Goal: Task Accomplishment & Management: Use online tool/utility

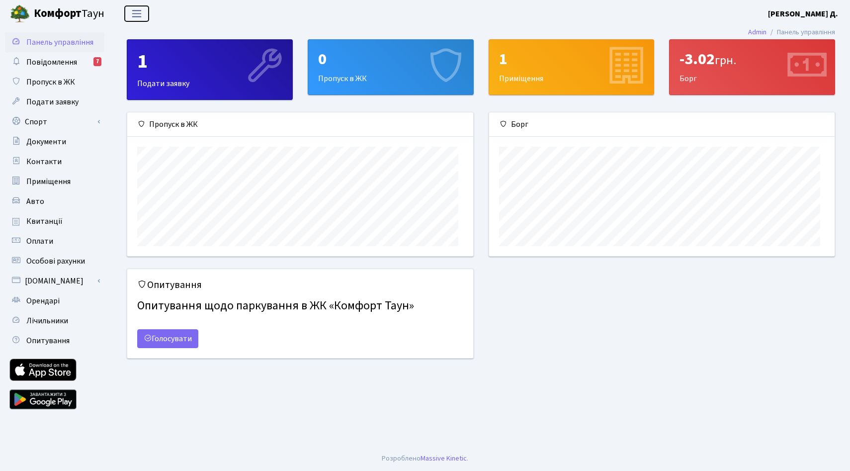
click at [132, 16] on span "Переключити навігацію" at bounding box center [136, 13] width 15 height 11
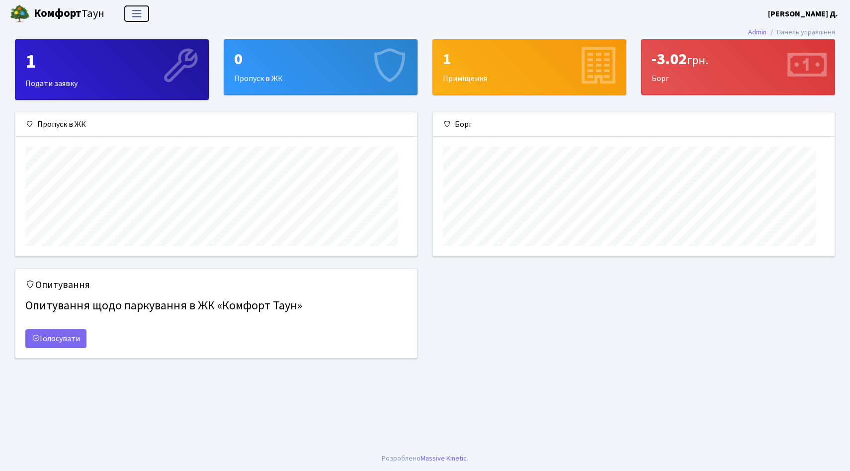
scroll to position [155, 402]
click at [132, 16] on span "Переключити навігацію" at bounding box center [136, 13] width 15 height 11
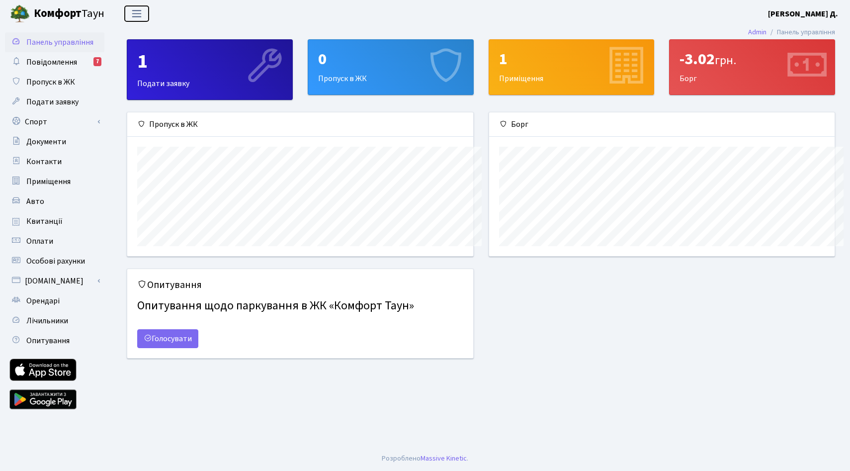
scroll to position [0, 0]
click at [49, 132] on link "Спорт" at bounding box center [54, 122] width 99 height 20
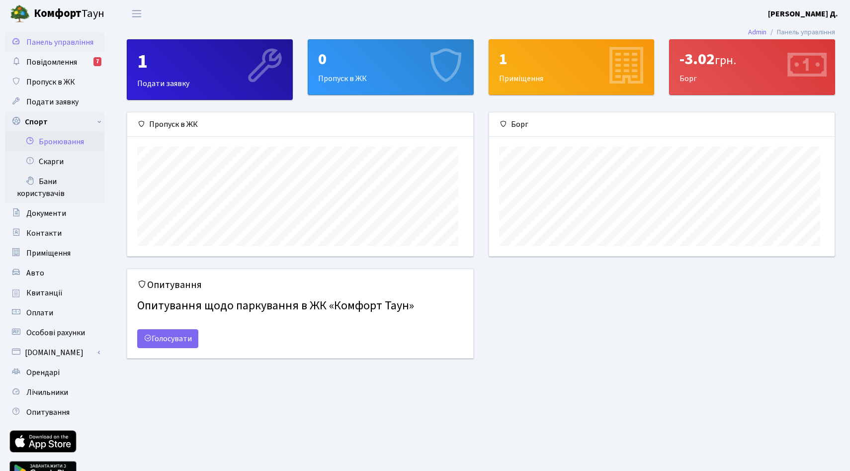
click at [57, 152] on link "Бронювання" at bounding box center [54, 142] width 99 height 20
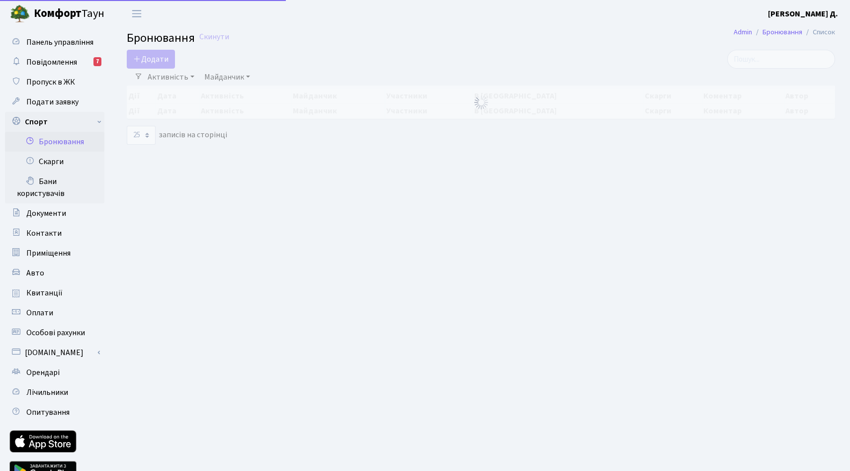
select select "25"
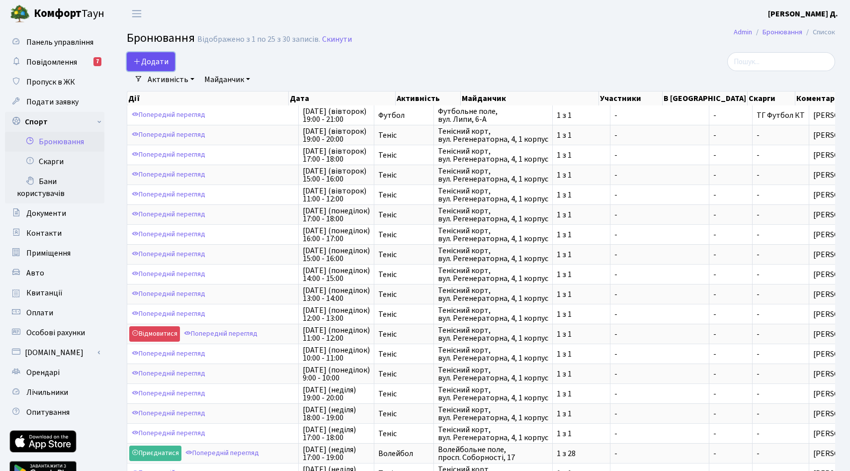
click at [175, 70] on button "Додати" at bounding box center [151, 61] width 48 height 19
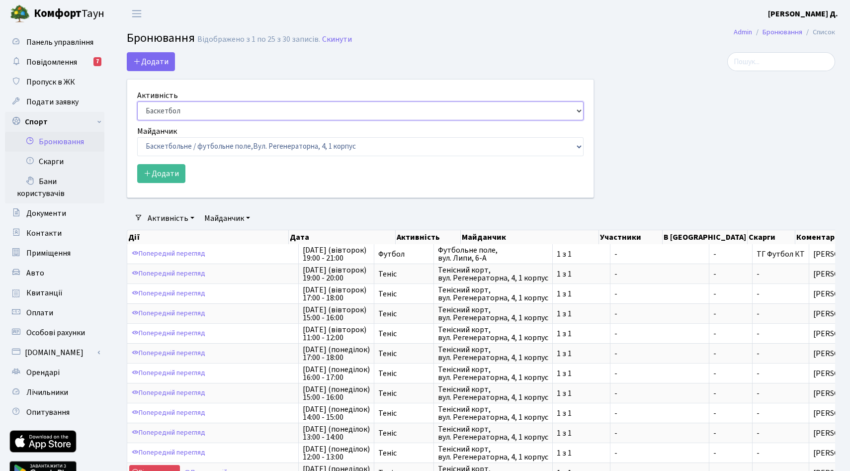
click at [240, 120] on select "Баскетбол Волейбол Йога Катання на роликах Настільний теніс Теніс Футбол Фітнес" at bounding box center [360, 110] width 446 height 19
select select "1"
click at [140, 120] on select "Баскетбол Волейбол Йога Катання на роликах Настільний теніс Теніс Футбол Фітнес" at bounding box center [360, 110] width 446 height 19
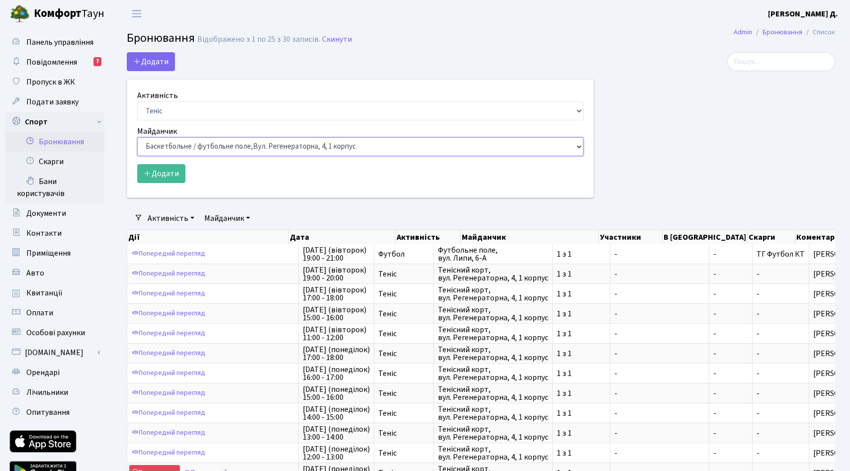
click at [207, 156] on select "Баскетбольне / футбольне поле, Вул. Регенераторна, 4, 1 корпус Баскетбольне пол…" at bounding box center [360, 146] width 446 height 19
select select "1"
click at [140, 156] on select "Баскетбольне / футбольне поле, Вул. Регенераторна, 4, 1 корпус Баскетбольне пол…" at bounding box center [360, 146] width 446 height 19
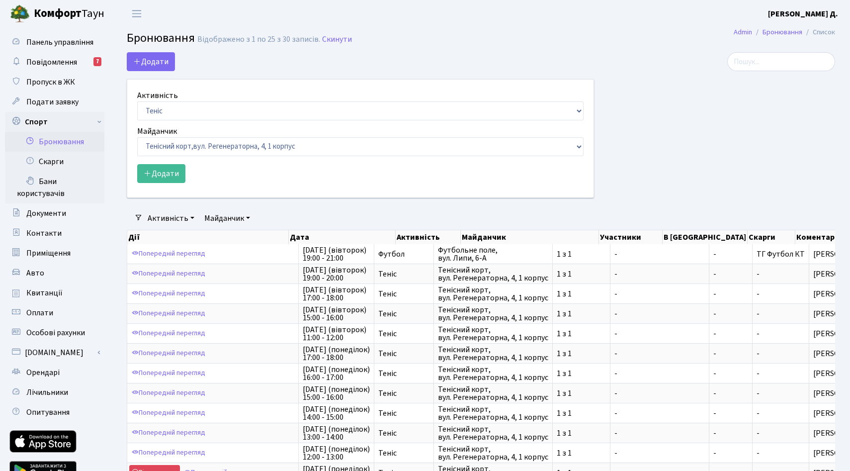
click at [170, 197] on div "Активність Баскетбол Волейбол Йога Катання на роликах Настільний теніс Теніс Фу…" at bounding box center [360, 139] width 466 height 118
click at [174, 183] on button "Додати" at bounding box center [161, 173] width 48 height 19
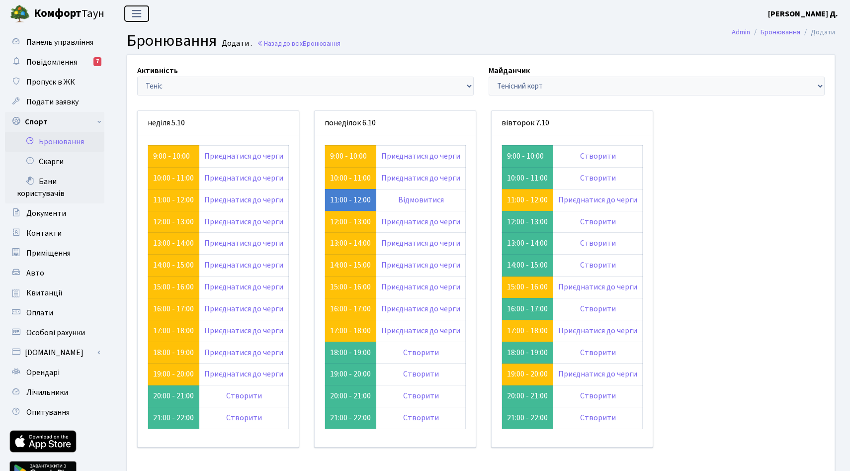
click at [136, 15] on span "Переключити навігацію" at bounding box center [136, 13] width 15 height 11
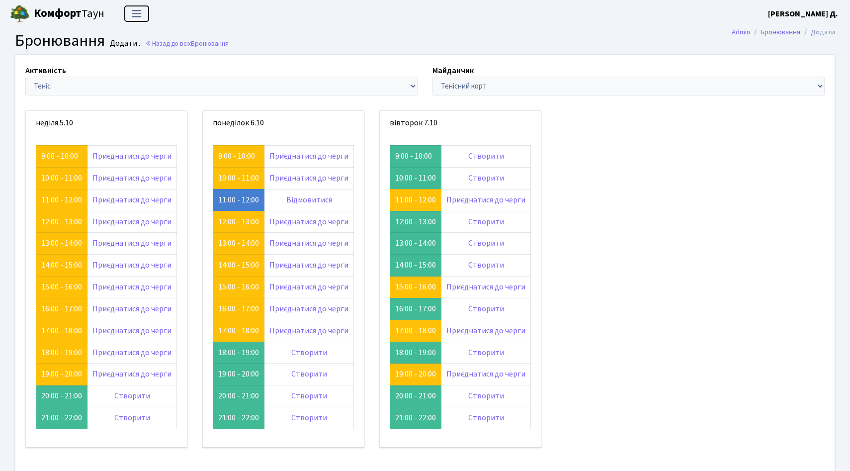
click at [136, 15] on span "Переключити навігацію" at bounding box center [136, 13] width 15 height 11
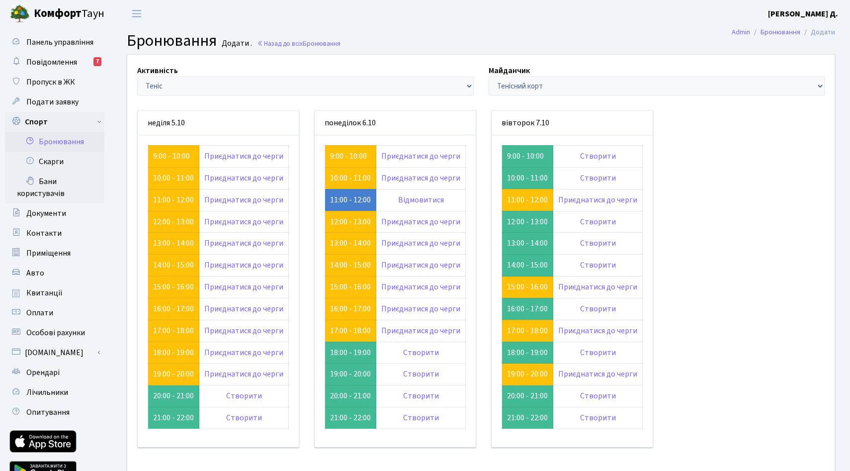
click at [57, 152] on link "Бронювання" at bounding box center [54, 142] width 99 height 20
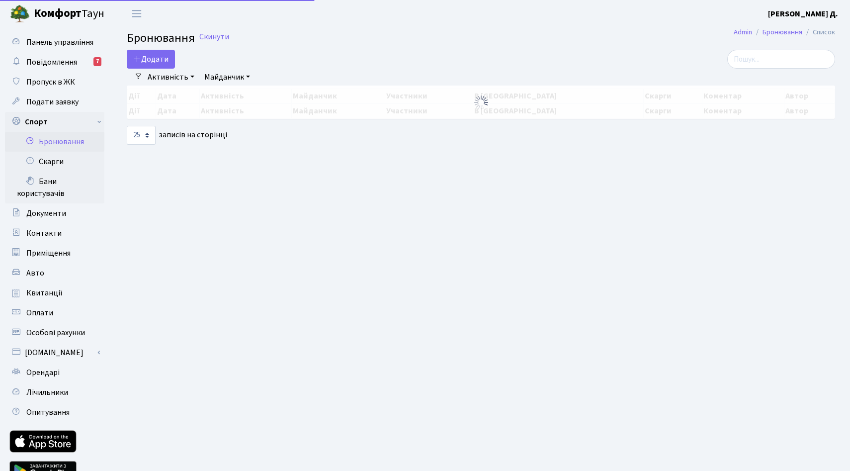
select select "25"
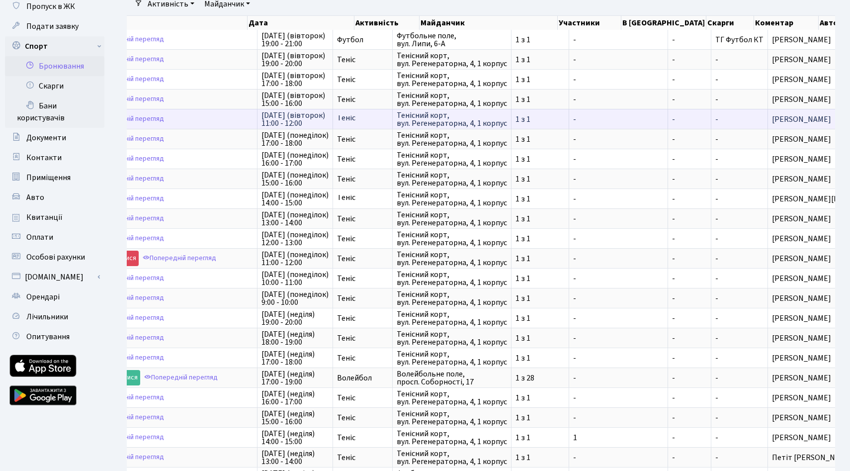
scroll to position [0, 104]
